Goal: Communication & Community: Answer question/provide support

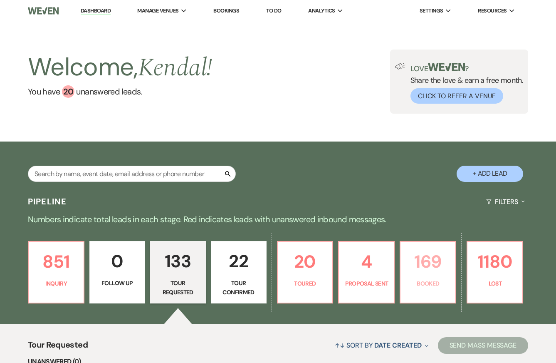
click at [441, 275] on p "169" at bounding box center [428, 262] width 45 height 28
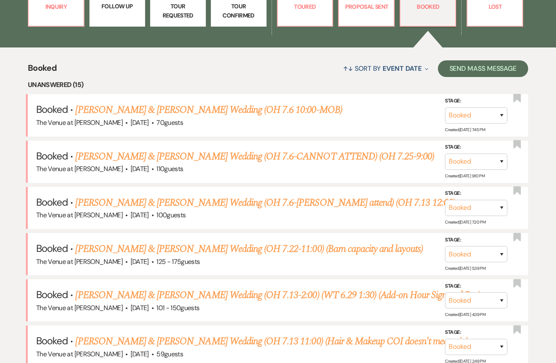
scroll to position [287, 0]
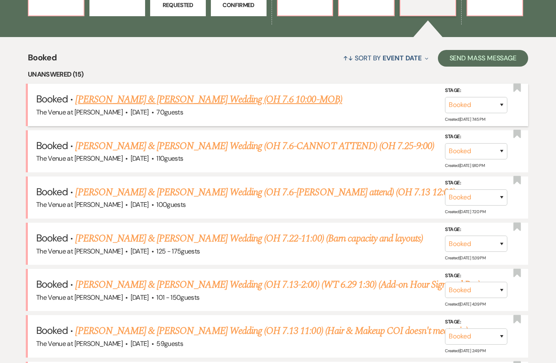
click at [112, 106] on link "[PERSON_NAME] & [PERSON_NAME] Wedding (OH 7.6 10:00-MOB)" at bounding box center [208, 99] width 267 height 15
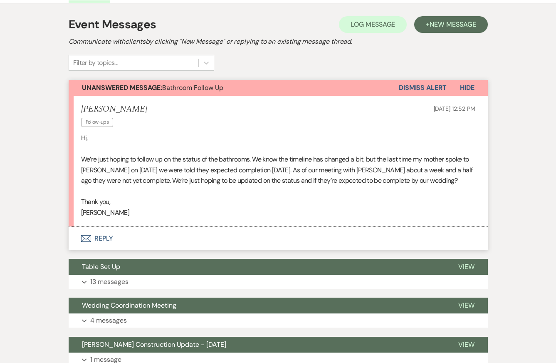
scroll to position [188, 0]
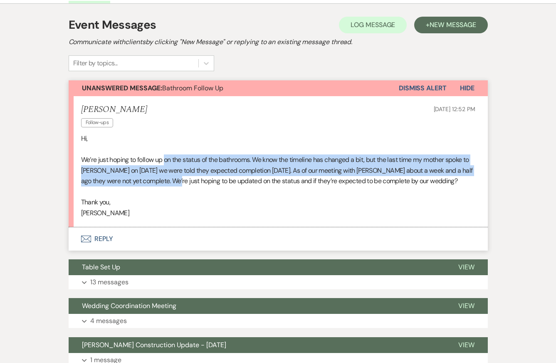
drag, startPoint x: 166, startPoint y: 141, endPoint x: 178, endPoint y: 164, distance: 25.9
click at [178, 164] on p "We’re just hoping to follow up on the status of the bathrooms. We know the time…" at bounding box center [278, 170] width 394 height 32
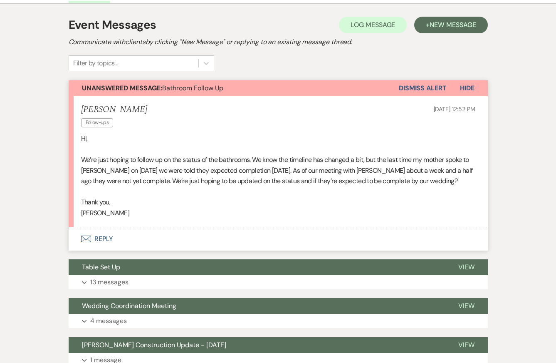
click at [186, 186] on p at bounding box center [278, 191] width 394 height 11
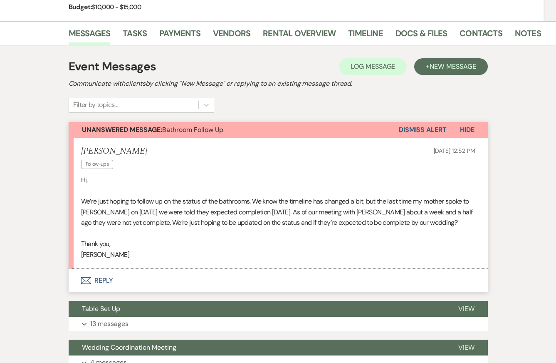
click at [168, 269] on button "Envelope Reply" at bounding box center [278, 280] width 419 height 23
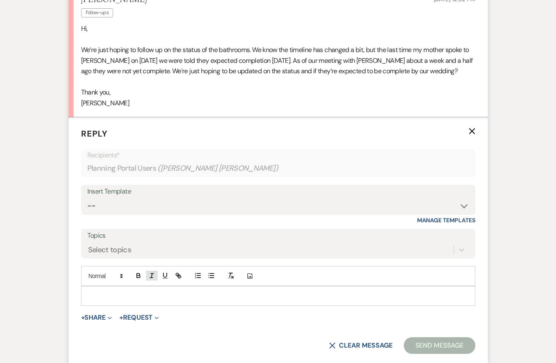
scroll to position [300, 0]
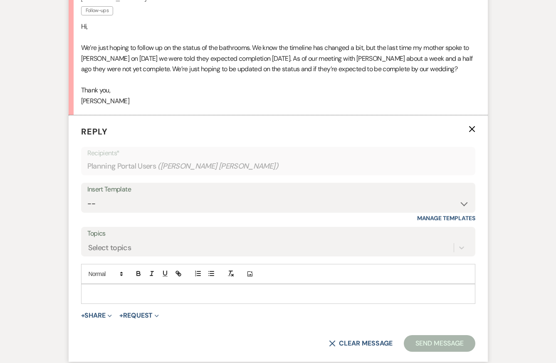
click at [138, 284] on div at bounding box center [279, 293] width 394 height 19
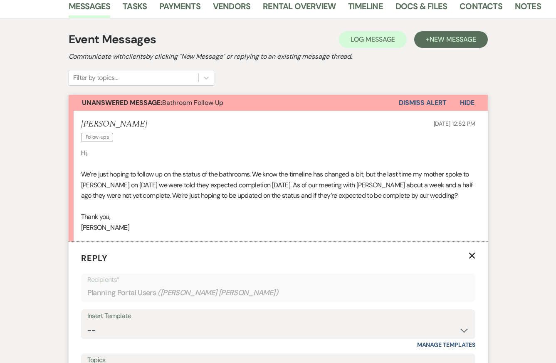
scroll to position [0, 0]
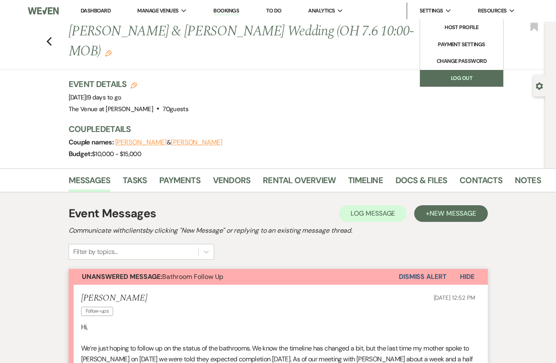
click at [442, 82] on link "Log Out" at bounding box center [461, 78] width 83 height 17
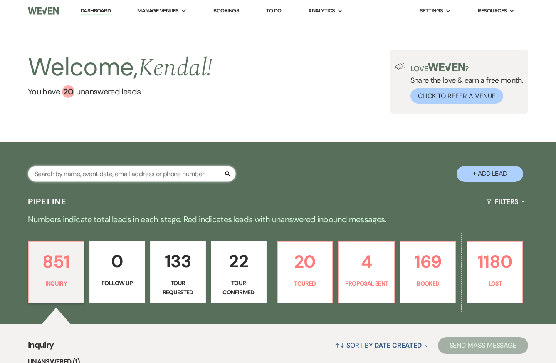
click at [146, 173] on input "text" at bounding box center [132, 174] width 208 height 16
type input "strel"
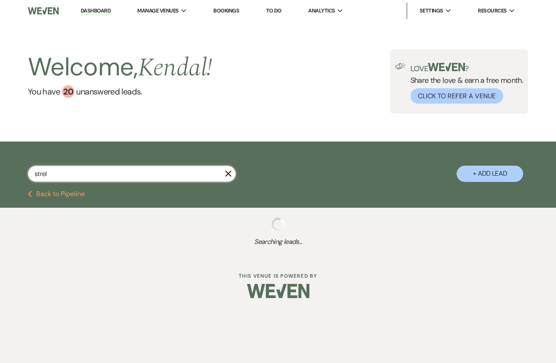
select select "8"
select select "4"
select select "8"
select select "5"
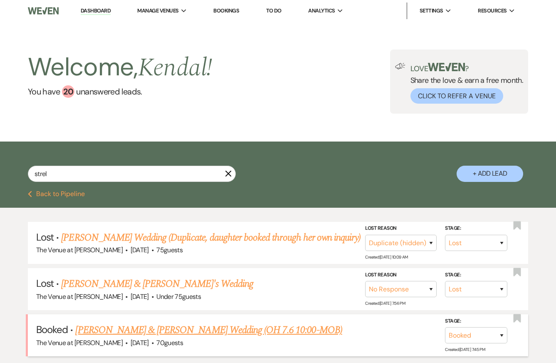
click at [168, 327] on link "[PERSON_NAME] & [PERSON_NAME] Wedding (OH 7.6 10:00-MOB)" at bounding box center [208, 329] width 267 height 15
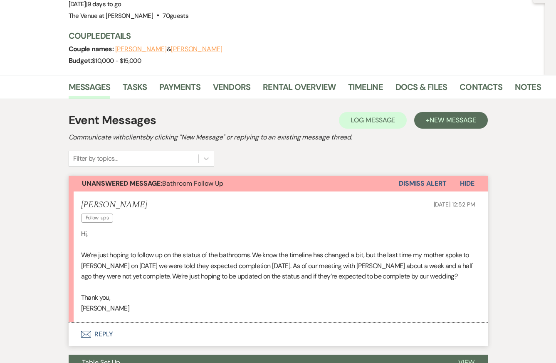
click at [166, 322] on button "Envelope Reply" at bounding box center [278, 333] width 419 height 23
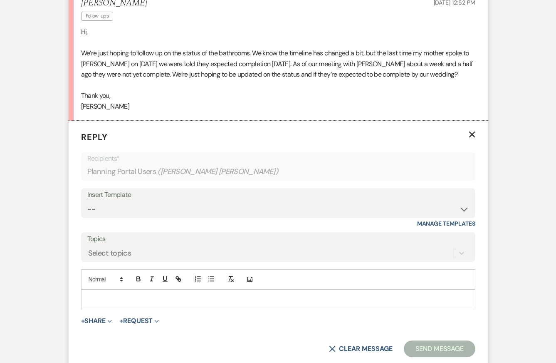
scroll to position [300, 0]
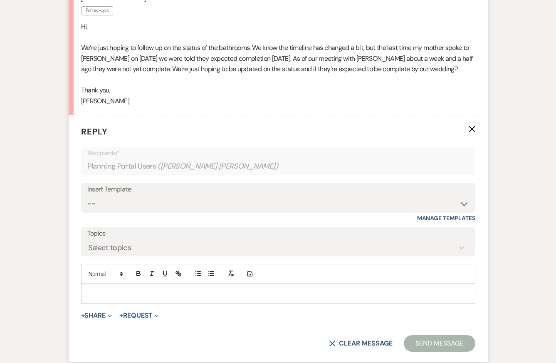
click at [154, 289] on p at bounding box center [278, 293] width 381 height 9
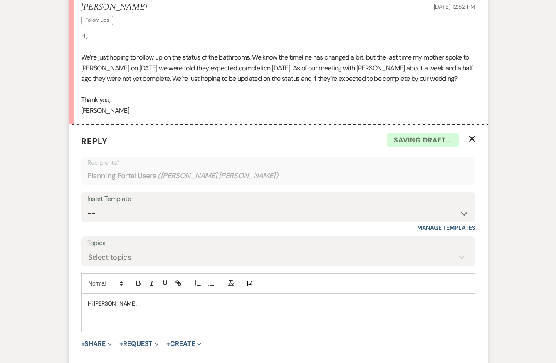
scroll to position [295, 0]
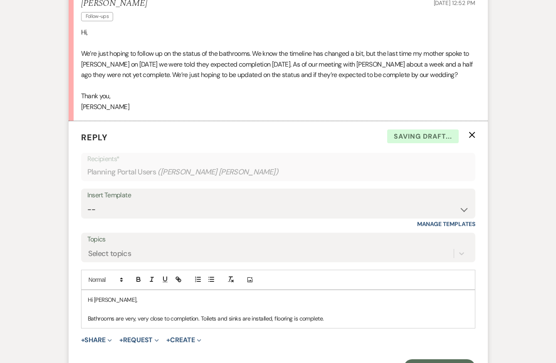
click at [273, 314] on p "Bathrooms are very, very close to completion. Toilets and sinks are installed, …" at bounding box center [278, 318] width 381 height 9
click at [342, 314] on p "Bathrooms are very, very close to completion. Toilets and sinks are installed a…" at bounding box center [278, 318] width 381 height 9
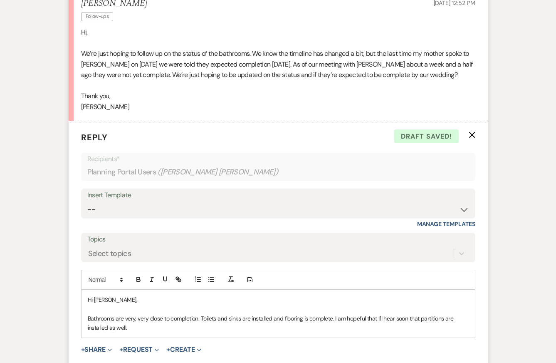
click at [401, 314] on p "Bathrooms are very, very close to completion. Toilets and sinks are installed a…" at bounding box center [278, 323] width 381 height 19
click at [187, 314] on p "Bathrooms are very, very close to completion. Toilets and sinks are installed a…" at bounding box center [278, 323] width 381 height 19
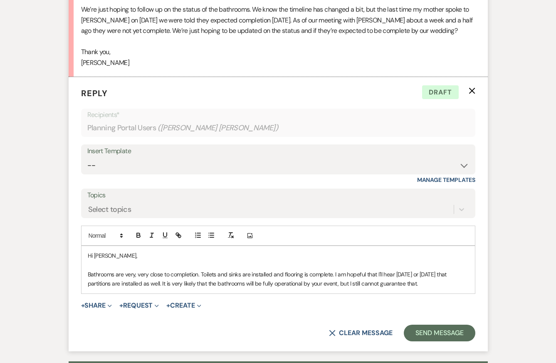
scroll to position [341, 0]
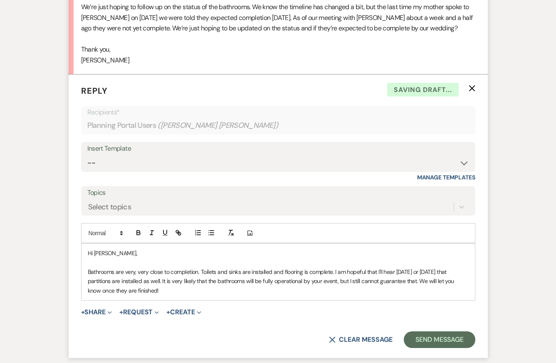
click at [376, 248] on p "Hi Miranda," at bounding box center [278, 252] width 381 height 9
click at [203, 267] on p "Bathrooms are very, very close to completion. Toilets and sinks are installed a…" at bounding box center [278, 281] width 381 height 28
click at [254, 267] on p "Bathrooms are very, very close to completion. Toilets and sinks are installed a…" at bounding box center [278, 281] width 381 height 28
click at [161, 267] on p "Bathrooms are very, very close to completion. Toilets and sinks are installed a…" at bounding box center [278, 281] width 381 height 28
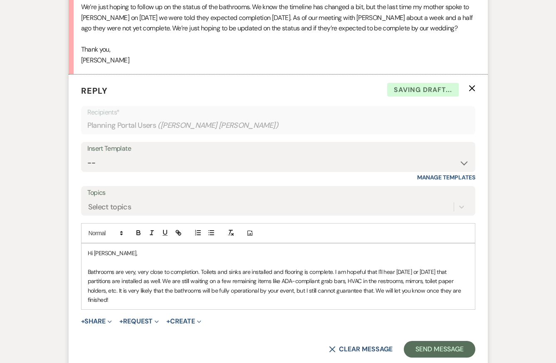
click at [155, 267] on p "Bathrooms are very, very close to completion. Toilets and sinks are installed a…" at bounding box center [278, 285] width 381 height 37
click at [163, 278] on p "Bathrooms are very, very close to completion. Toilets and sinks are installed a…" at bounding box center [278, 285] width 381 height 37
click at [161, 267] on p "Bathrooms are very, very close to completion. Toilets and sinks are installed a…" at bounding box center [278, 285] width 381 height 37
click at [204, 267] on p "Bathrooms are very, very close to completion. Toilets and sinks are installed a…" at bounding box center [278, 285] width 381 height 37
click at [273, 258] on p at bounding box center [278, 262] width 381 height 9
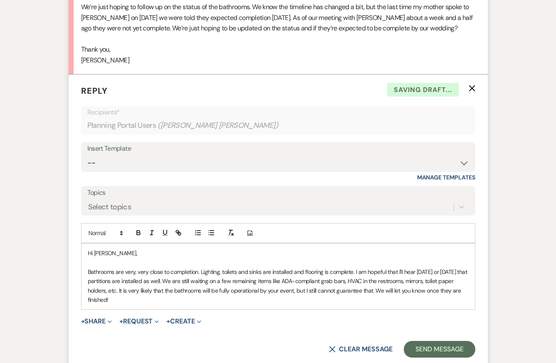
click at [279, 277] on p "Bathrooms are very, very close to completion. Lighting, toilets and sinks are i…" at bounding box center [278, 285] width 381 height 37
click at [222, 267] on p "Bathrooms are very, very close to completion. Lighting, toilets and sinks are i…" at bounding box center [278, 285] width 381 height 37
click at [250, 248] on p "Hi Miranda," at bounding box center [278, 252] width 381 height 9
click at [250, 267] on p "Bathrooms are very, very close to completion. Lighting, doors, toilets and sink…" at bounding box center [278, 285] width 381 height 37
click at [250, 275] on p "Bathrooms are very, very close to completion. Lighting, doors, toilets and sink…" at bounding box center [278, 285] width 381 height 37
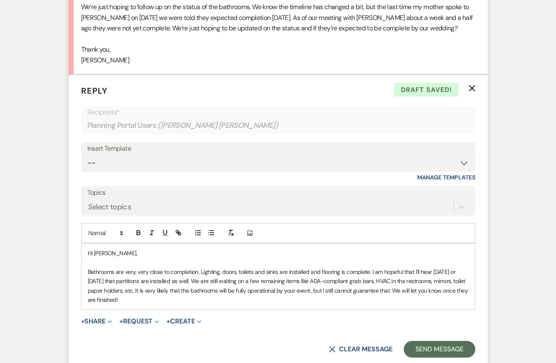
click at [247, 267] on p "Bathrooms are very, very close to completion. Lighting, doors, toilets and sink…" at bounding box center [278, 285] width 381 height 37
click at [247, 274] on p "Bathrooms are very, very close to completion. Lighting, doors, toilets and sink…" at bounding box center [278, 285] width 381 height 37
click at [247, 281] on p "Bathrooms are very, very close to completion. Lighting, doors, toilets and sink…" at bounding box center [278, 285] width 381 height 37
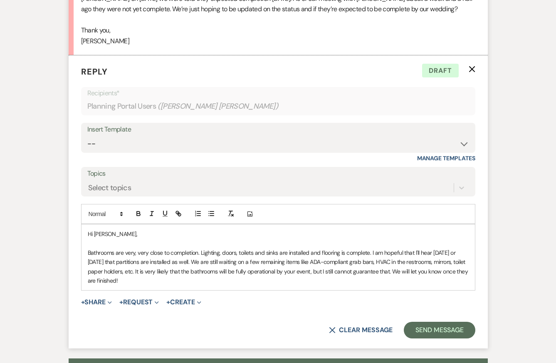
scroll to position [373, 0]
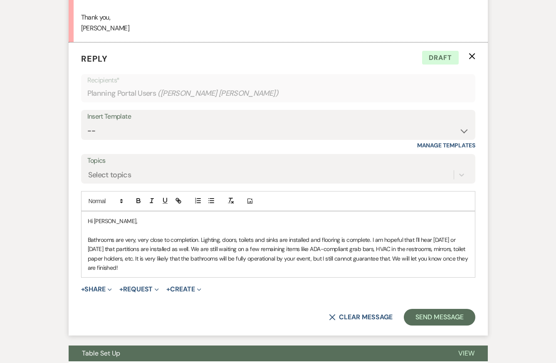
drag, startPoint x: 415, startPoint y: 239, endPoint x: 416, endPoint y: 246, distance: 7.6
click at [416, 246] on p "Bathrooms are very, very close to completion. Lighting, doors, toilets and sink…" at bounding box center [278, 253] width 381 height 37
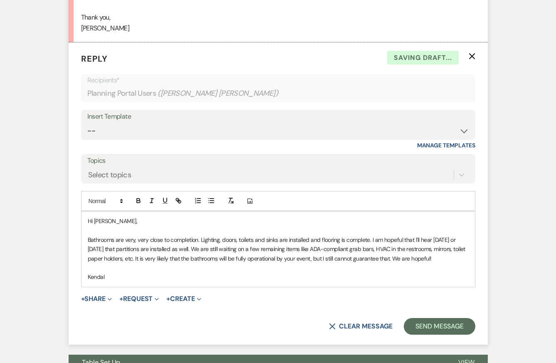
click at [266, 235] on p "Bathrooms are very, very close to completion. Lighting, doors, toilets and sink…" at bounding box center [278, 249] width 381 height 28
click at [505, 204] on div "Event Messages Log Log Message + New Message Communicate with clients by clicki…" at bounding box center [278, 263] width 474 height 888
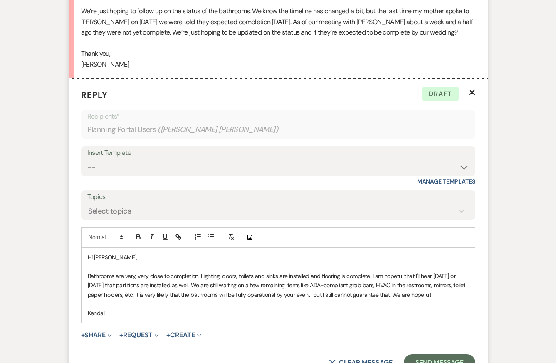
scroll to position [374, 0]
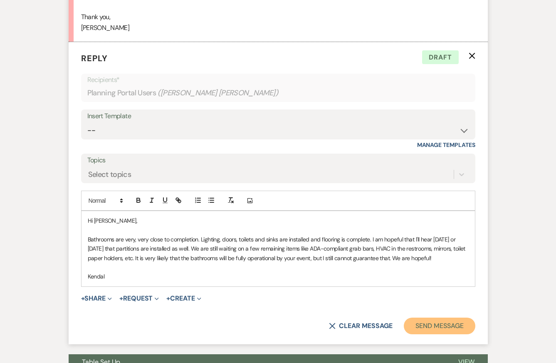
click at [438, 317] on button "Send Message" at bounding box center [439, 325] width 71 height 17
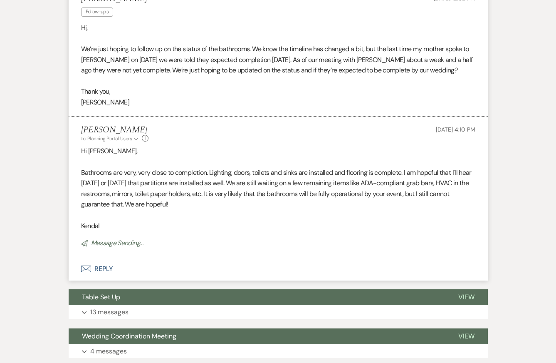
scroll to position [224, 0]
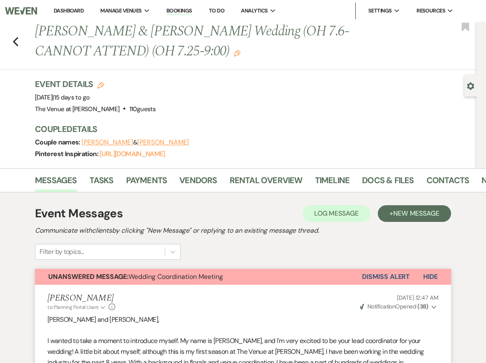
click at [392, 273] on button "Dismiss Alert" at bounding box center [386, 277] width 48 height 16
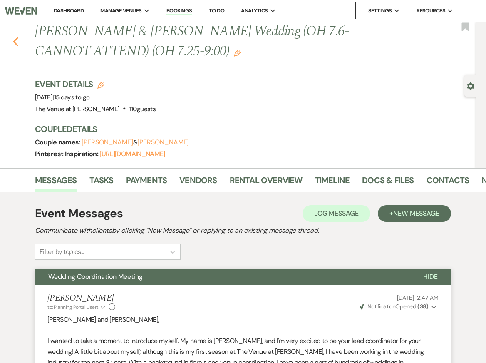
click at [13, 42] on use "button" at bounding box center [15, 41] width 5 height 9
